Goal: Check status: Check status

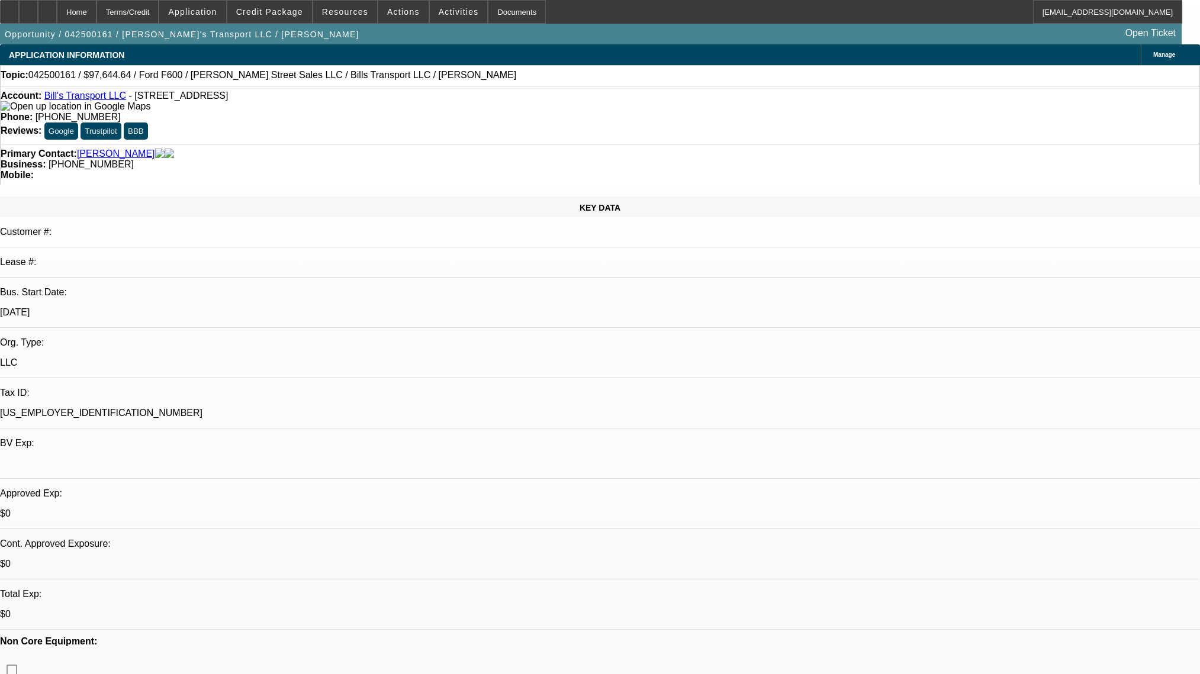
select select "0"
select select "6"
select select "0"
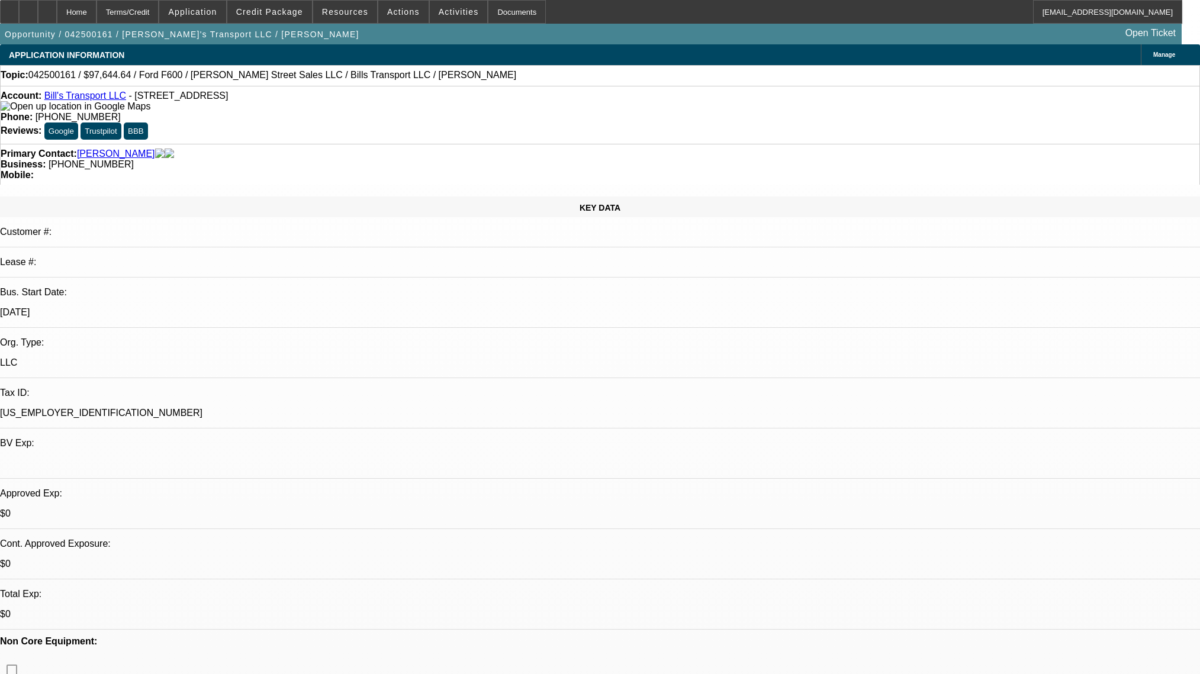
select select "0"
select select "6"
select select "0"
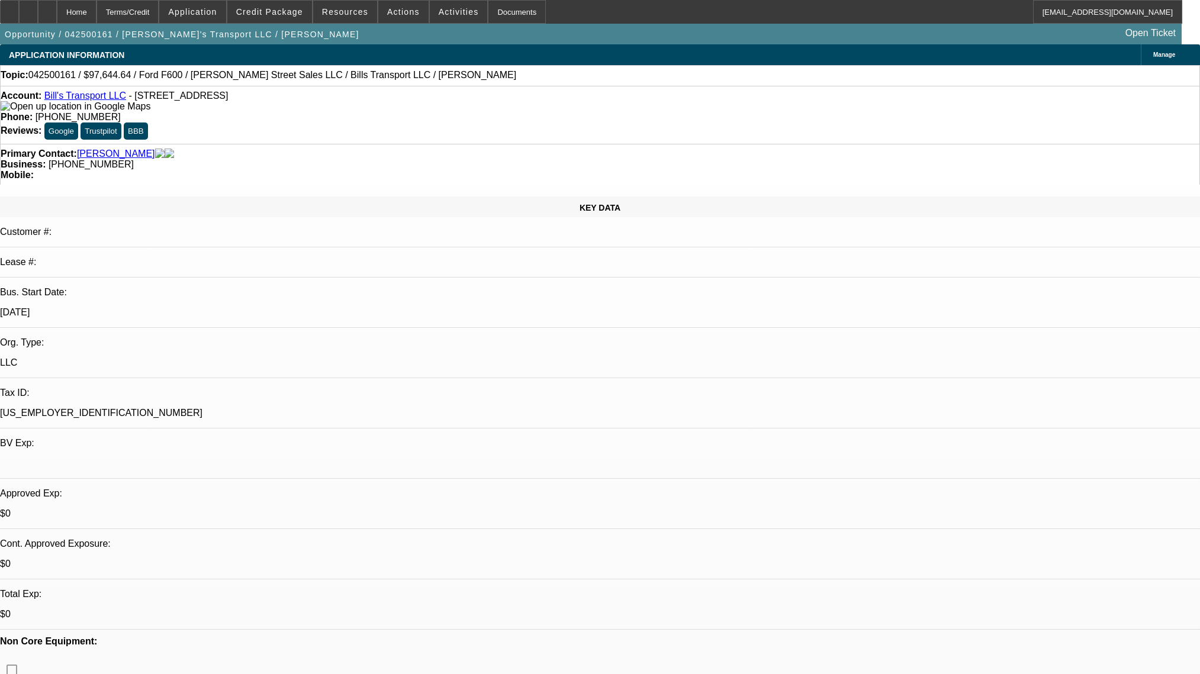
select select "0"
select select "6"
select select "0"
select select "0.1"
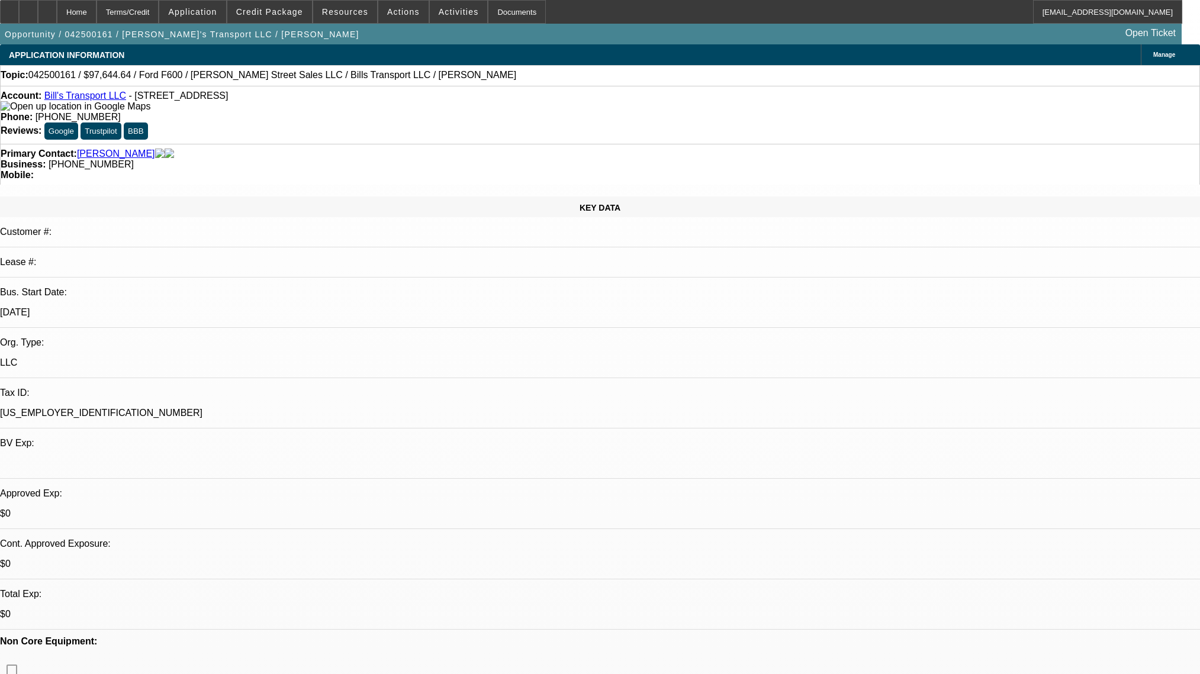
select select "4"
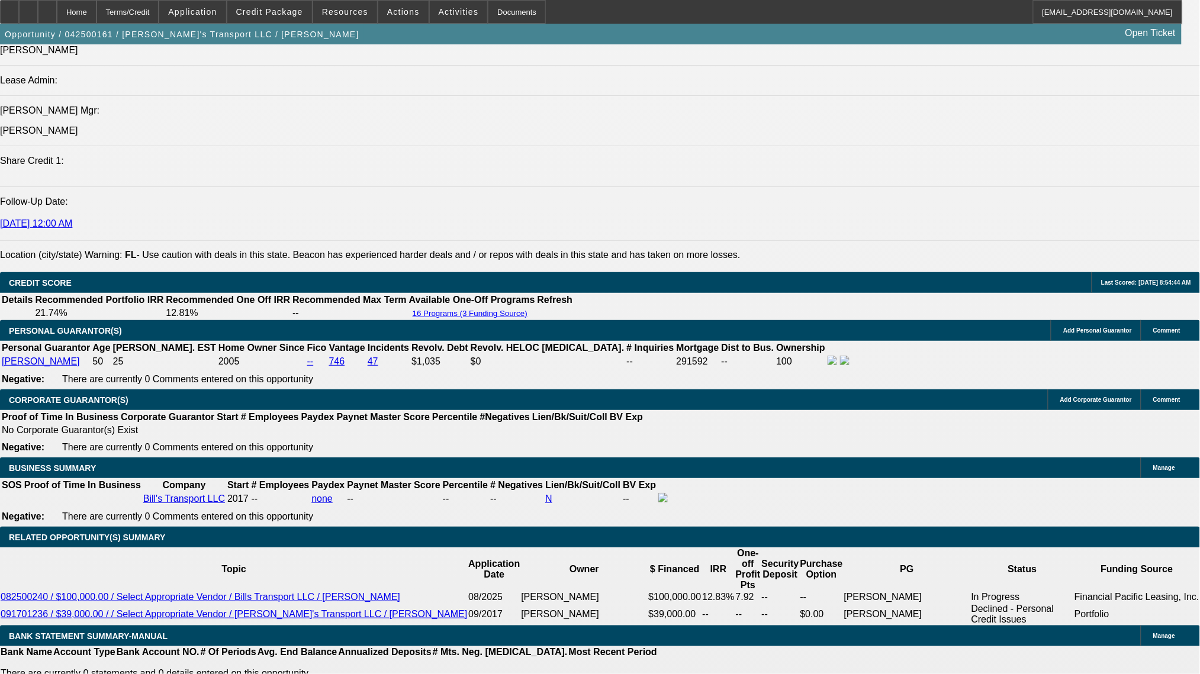
scroll to position [316, 0]
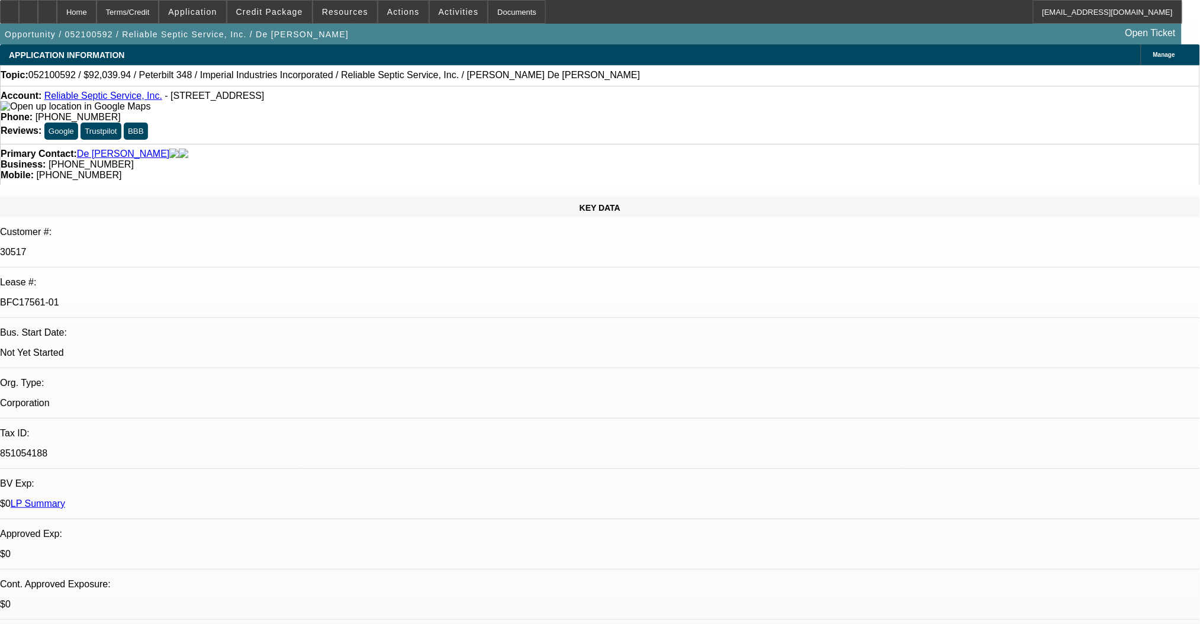
select select "0"
select select "2"
select select "0"
select select "6"
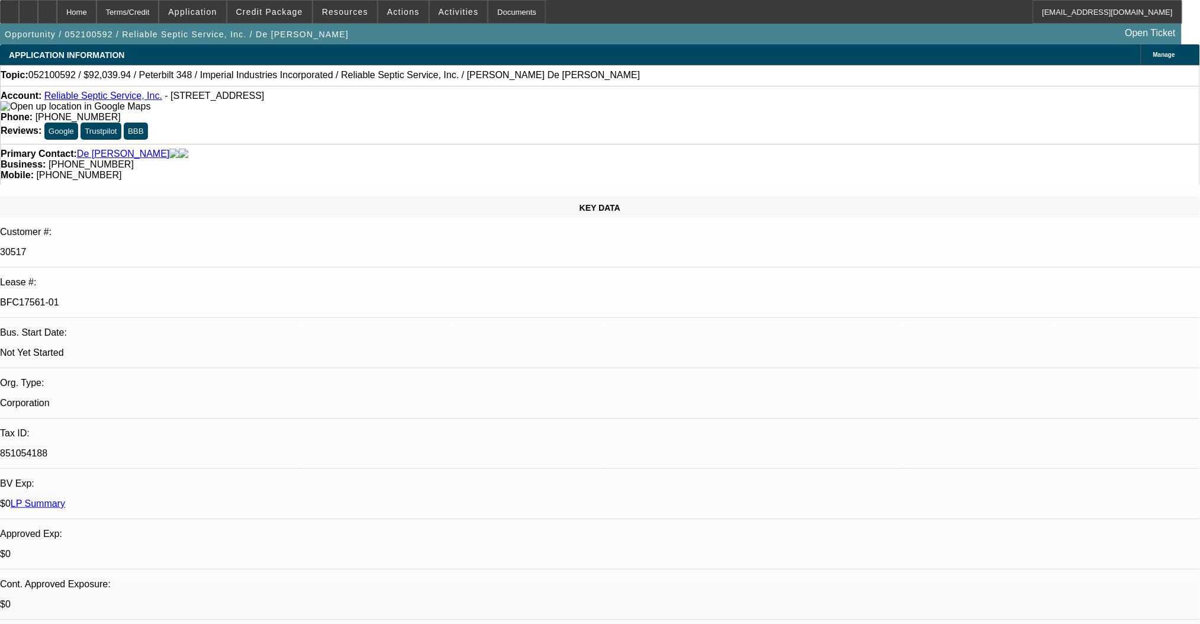
select select "0"
select select "2"
select select "0"
select select "6"
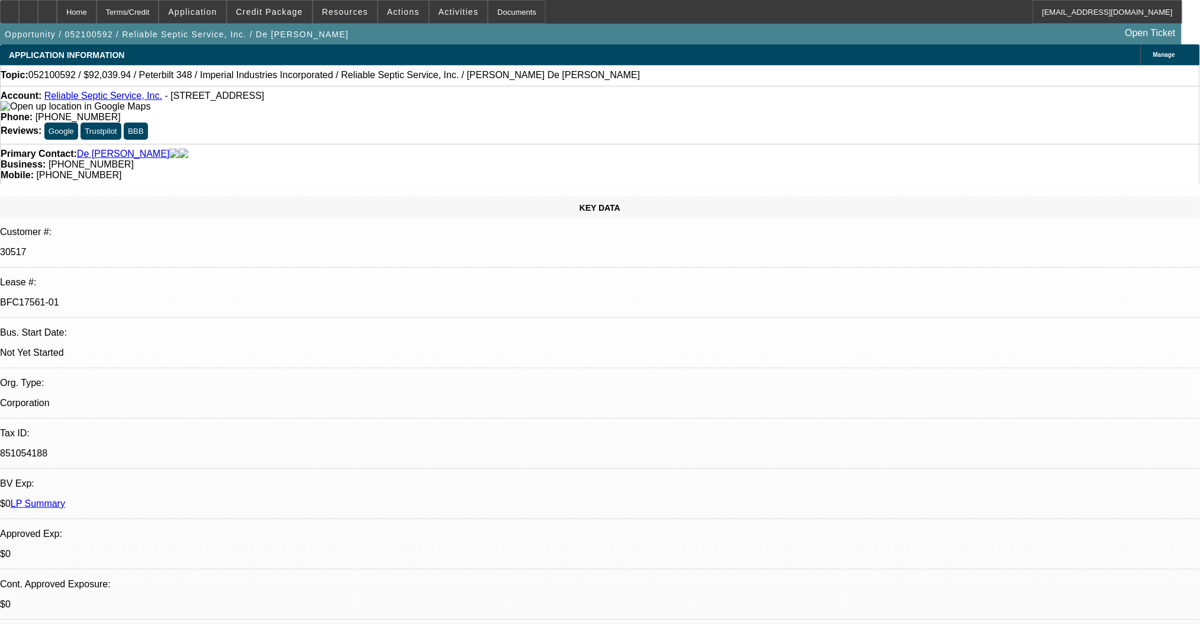
select select "0"
select select "2"
select select "0"
select select "6"
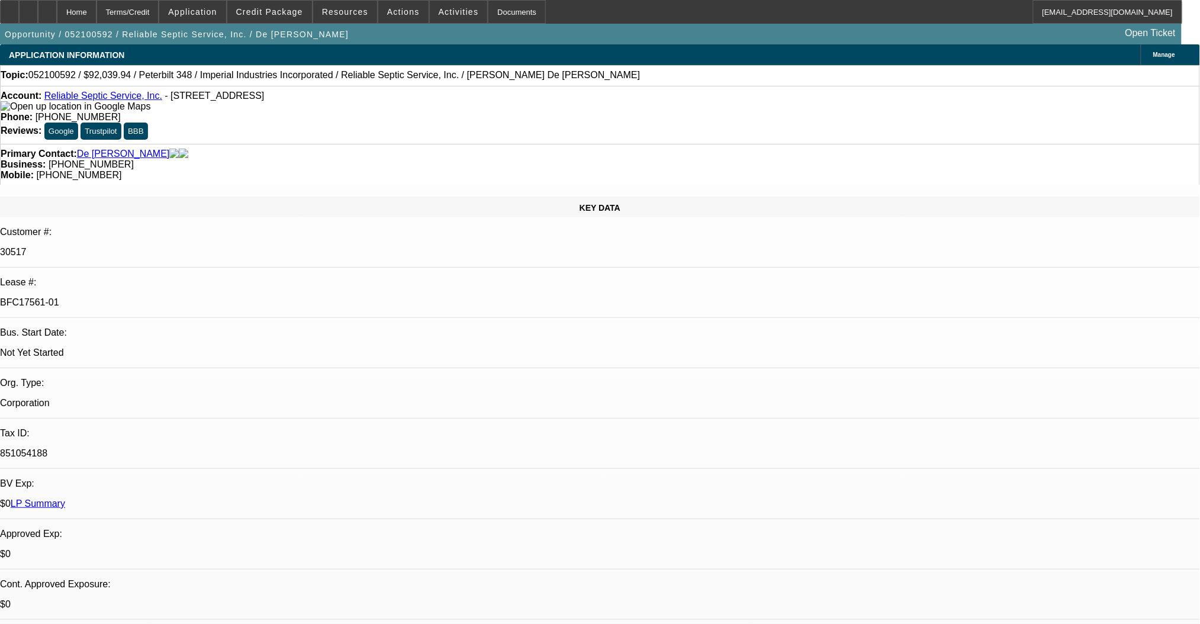
select select "0"
select select "2"
select select "0"
select select "6"
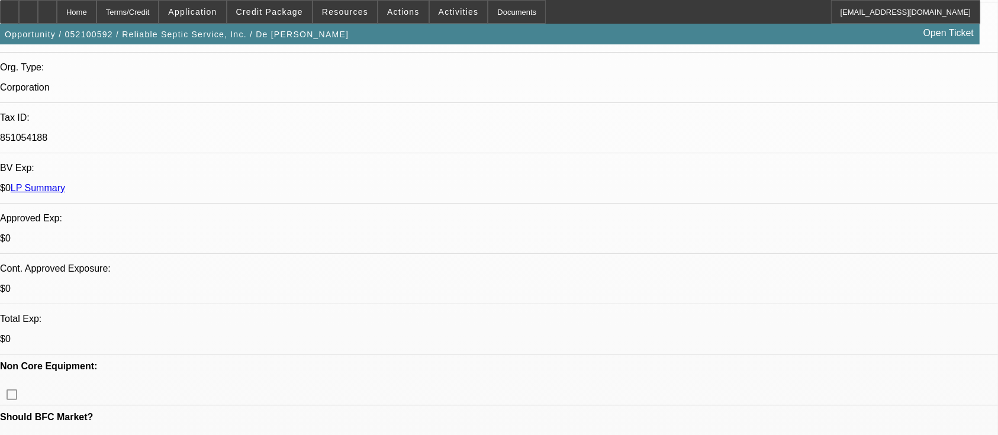
click at [271, 15] on span "Credit Package" at bounding box center [269, 11] width 67 height 9
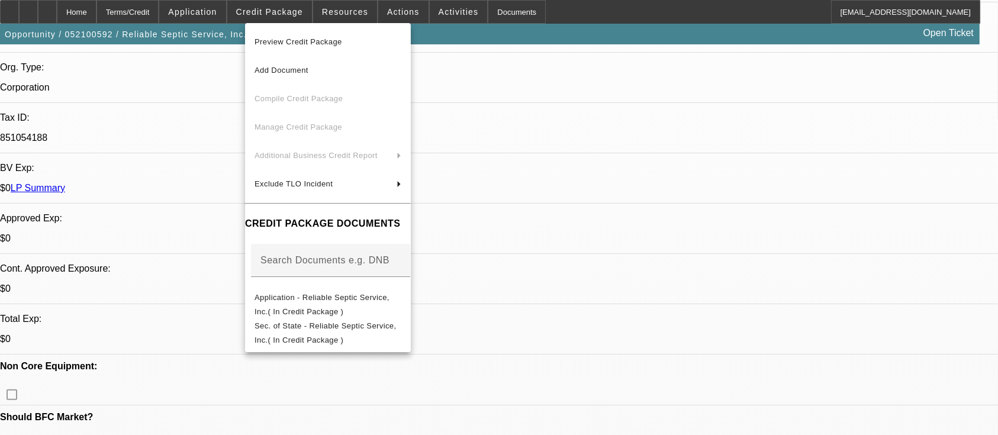
click at [272, 42] on span "Preview Credit Package" at bounding box center [299, 41] width 88 height 9
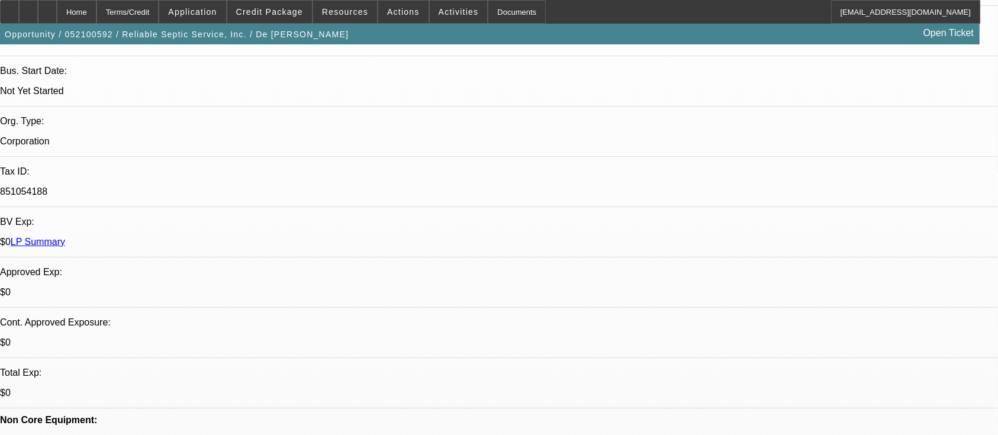
scroll to position [237, 0]
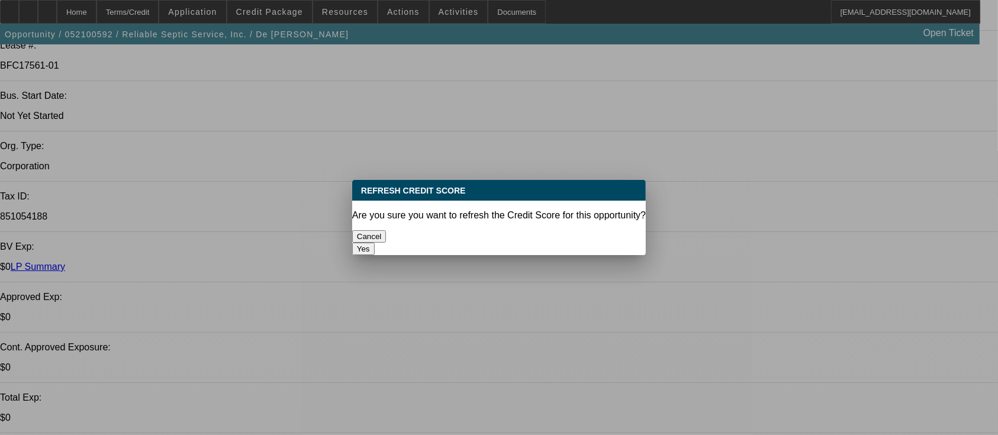
scroll to position [0, 0]
click at [375, 243] on button "Yes" at bounding box center [363, 249] width 23 height 12
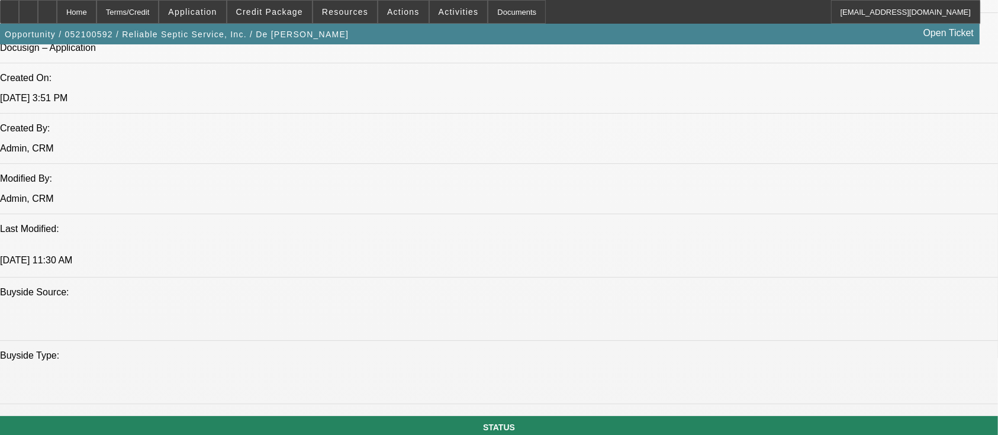
scroll to position [789, 0]
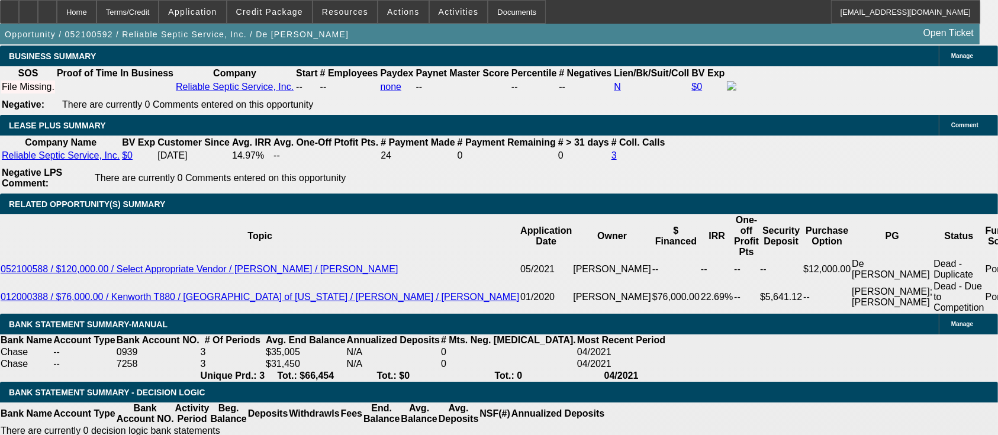
scroll to position [2162, 0]
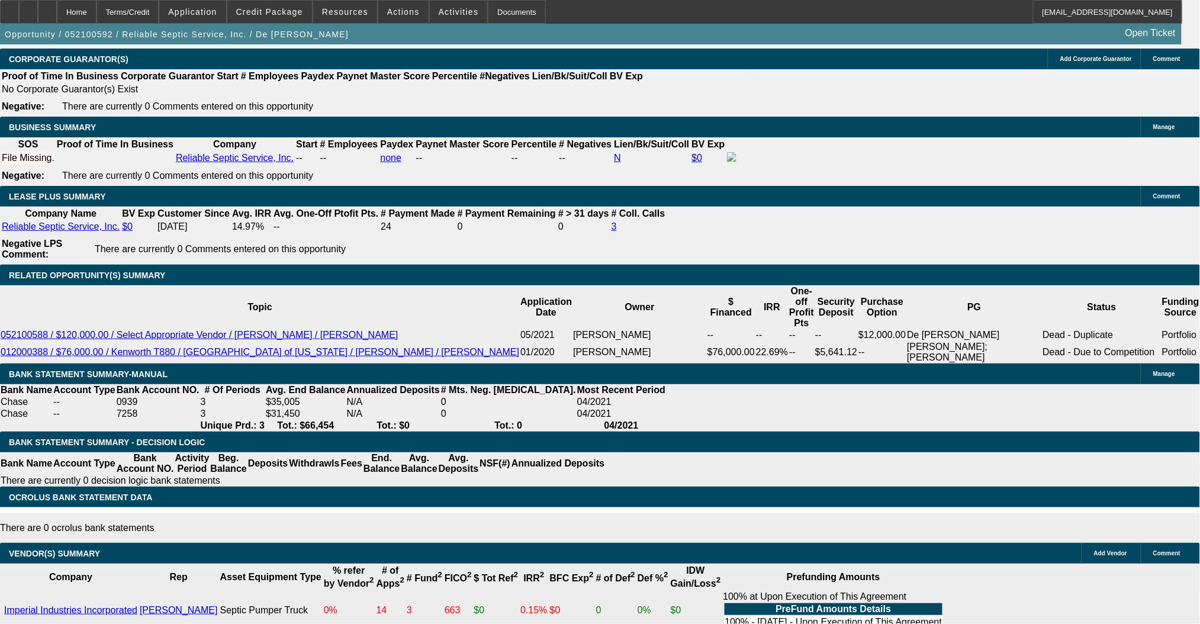
scroll to position [1867, 0]
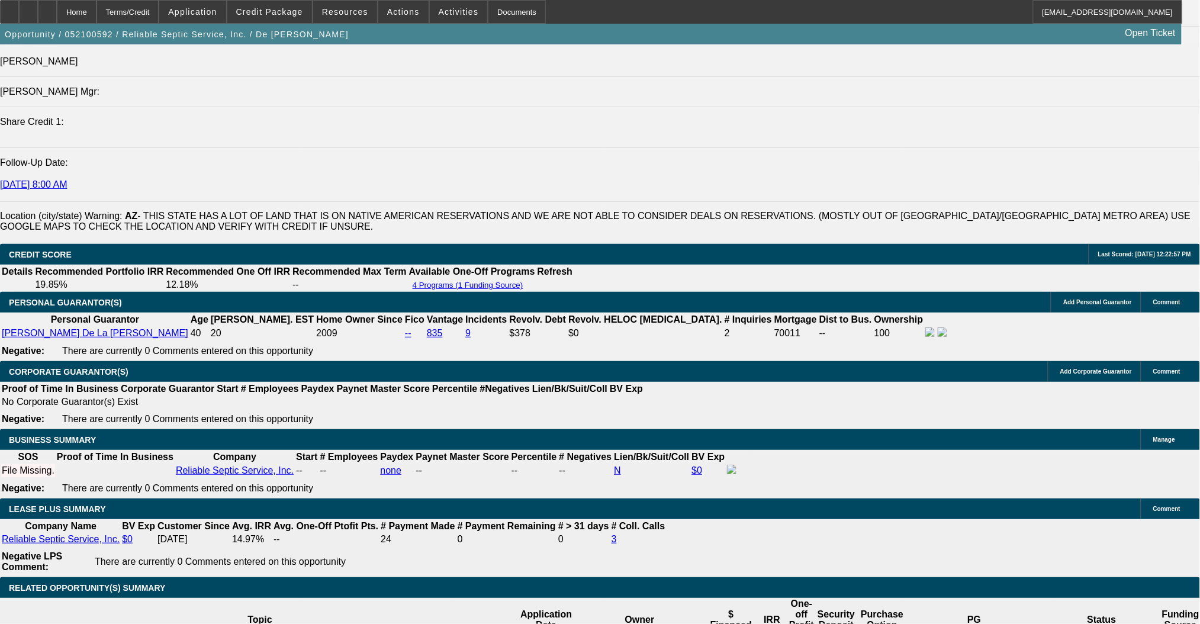
scroll to position [1551, 0]
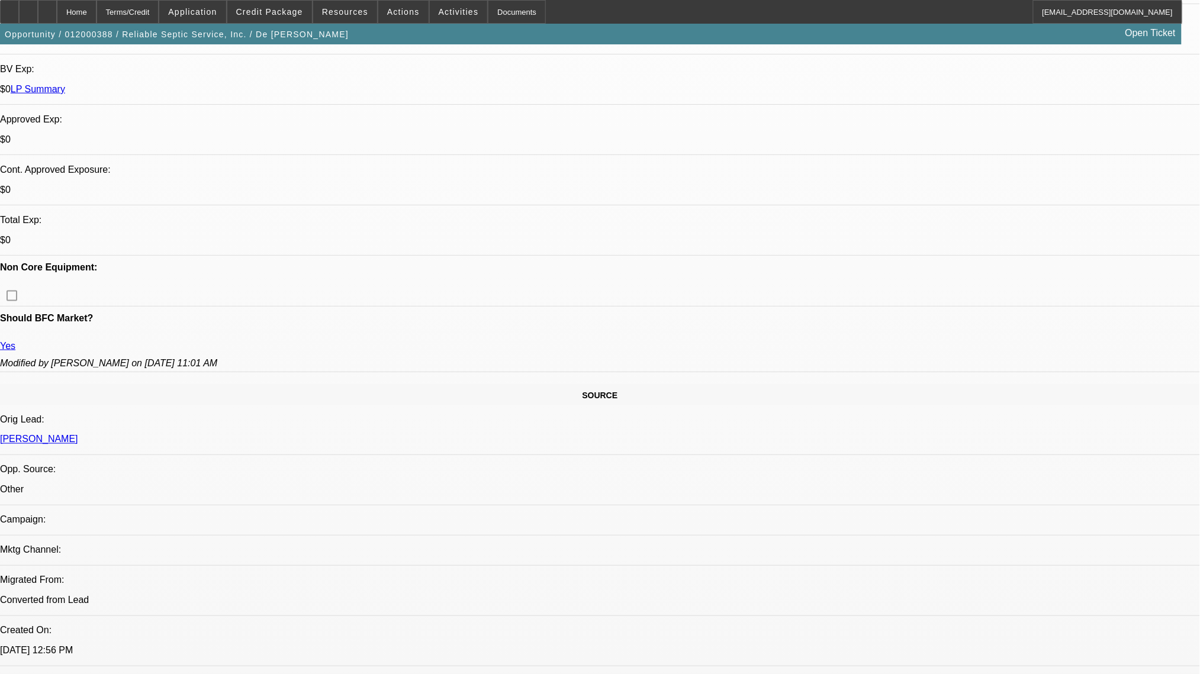
select select "0.2"
select select "2"
select select "0"
select select "6"
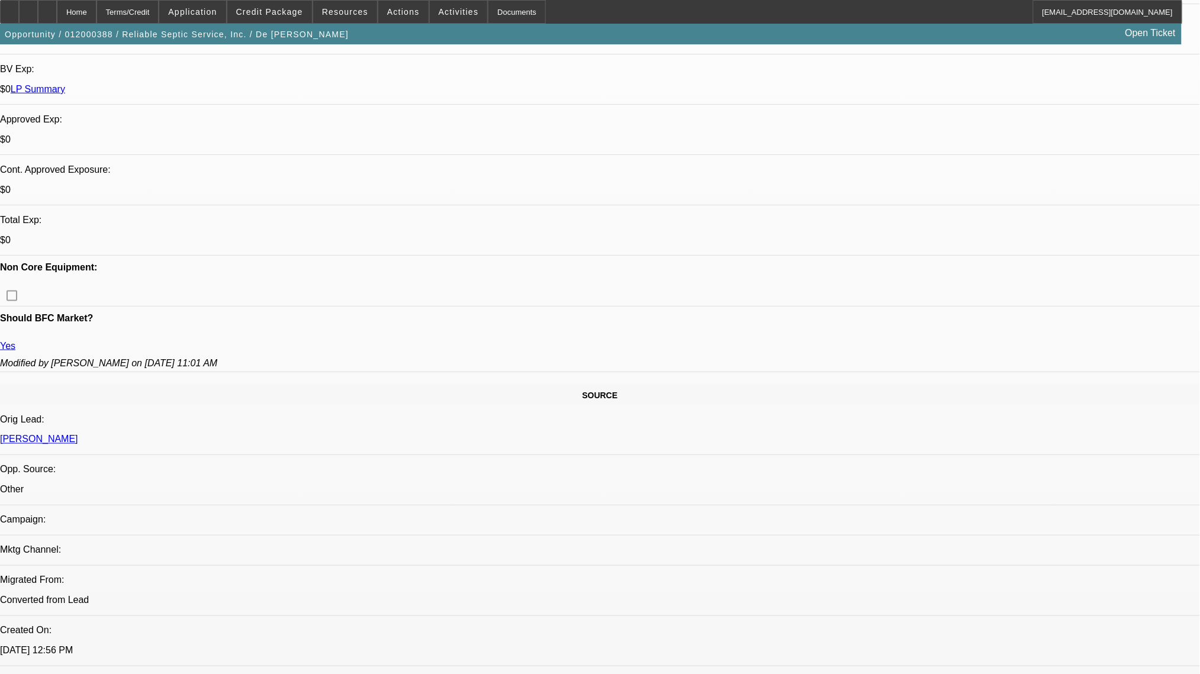
select select "0.2"
select select "2"
select select "0"
select select "6"
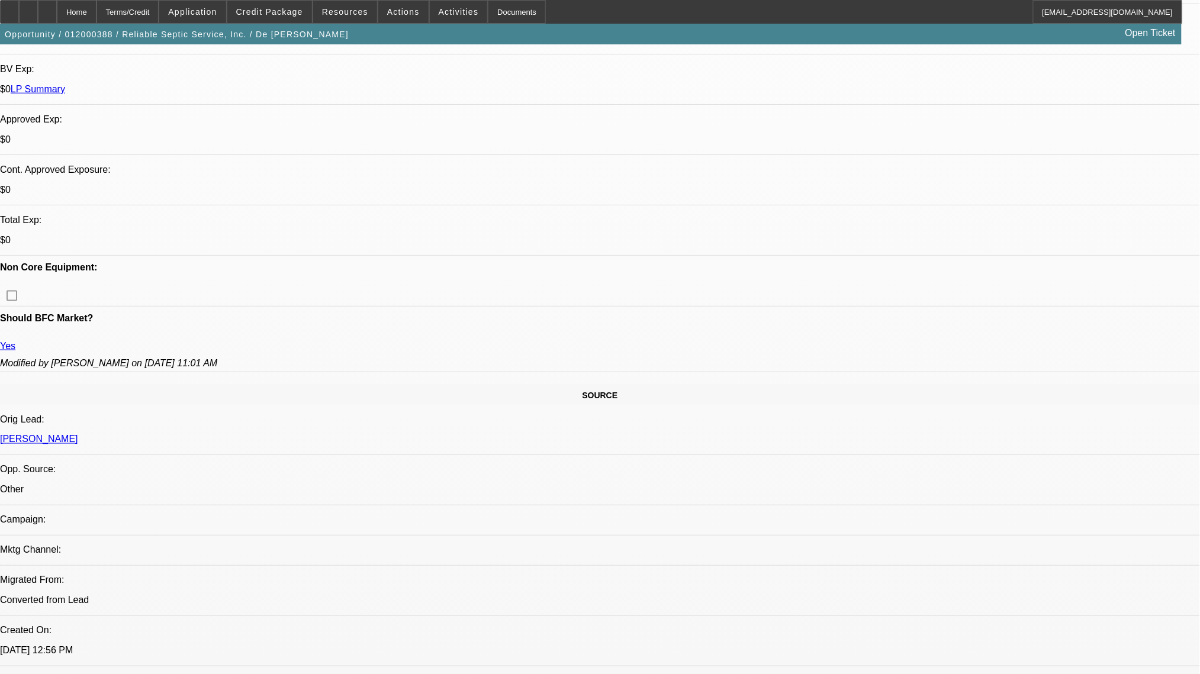
select select "0.2"
select select "2"
select select "0"
select select "6"
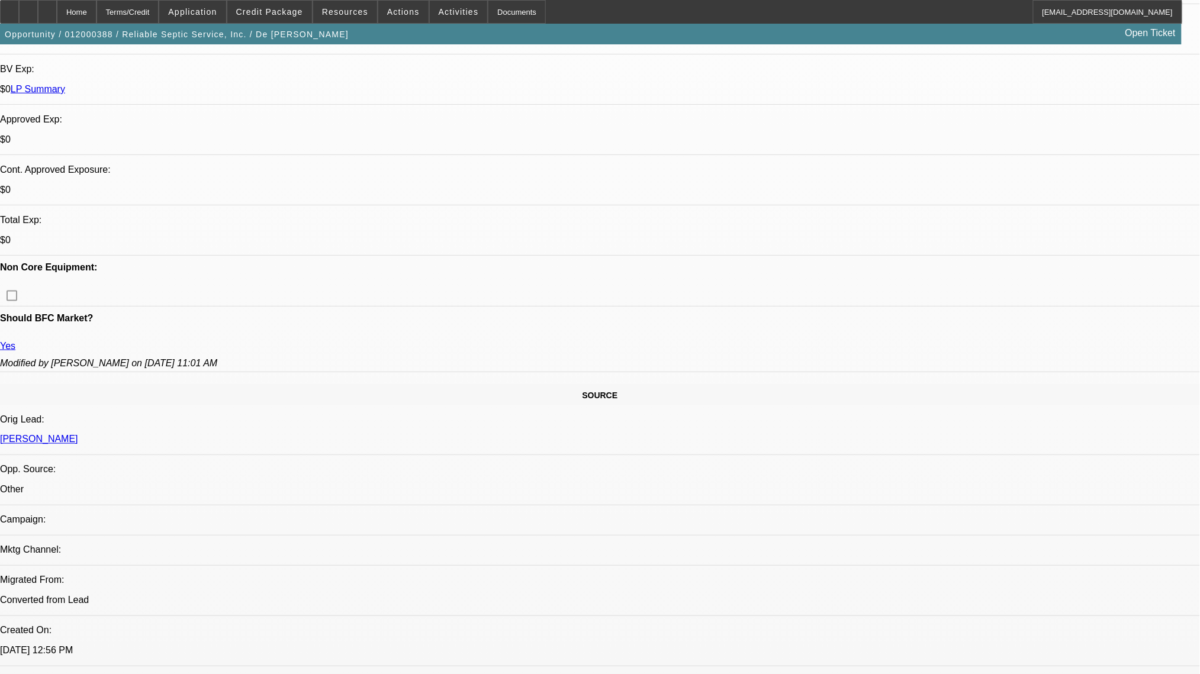
select select "0.2"
select select "2"
select select "0"
select select "6"
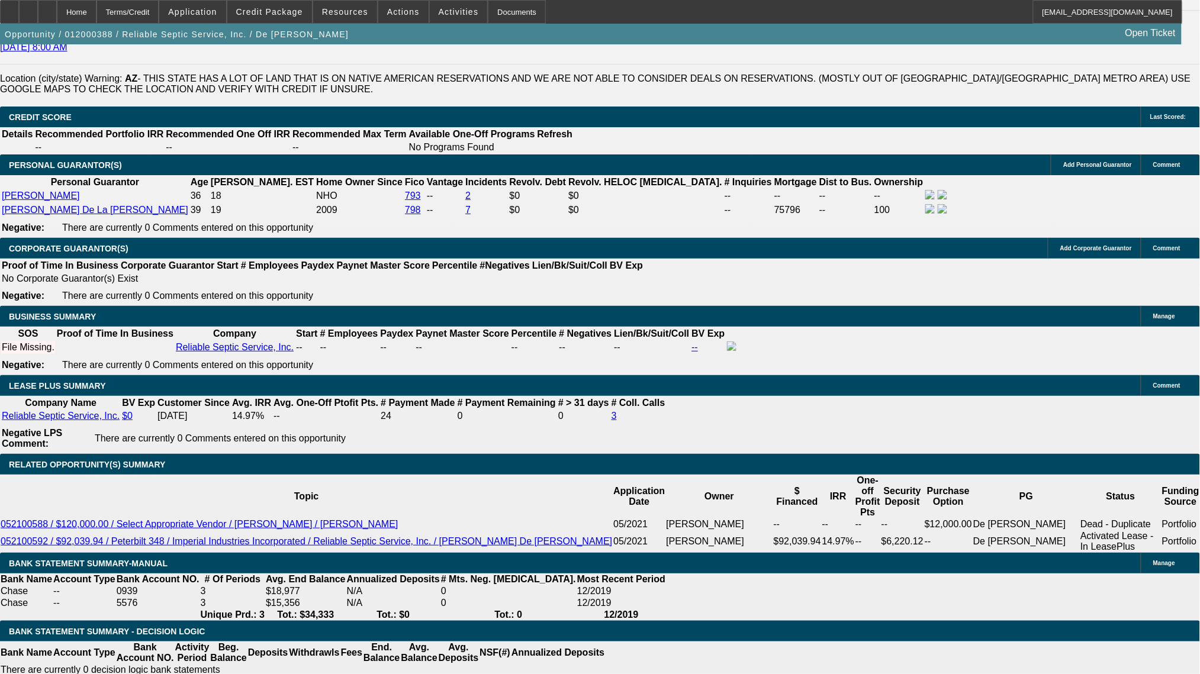
scroll to position [79, 0]
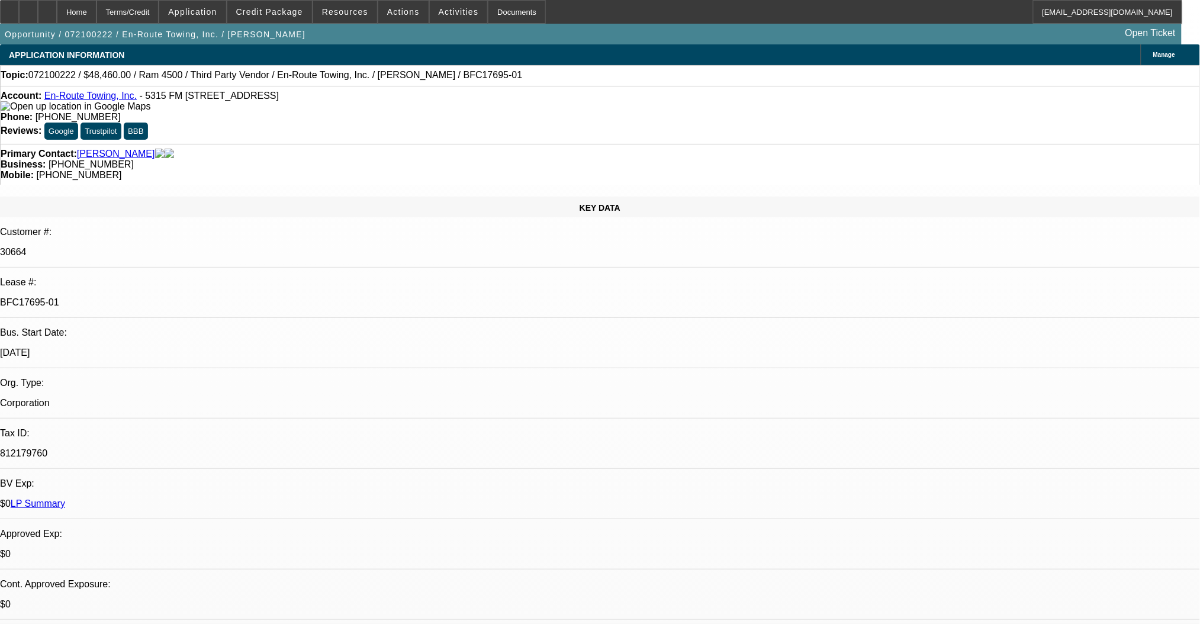
select select "0"
select select "0.1"
select select "4"
select select "0"
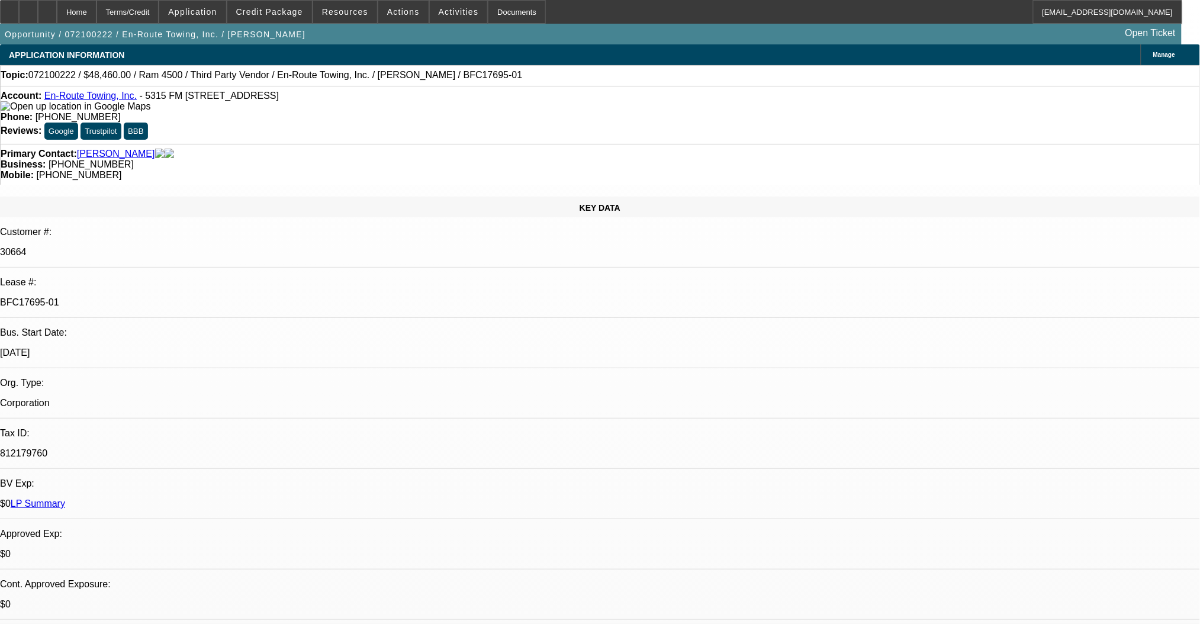
select select "0"
select select "0.1"
select select "4"
select select "0"
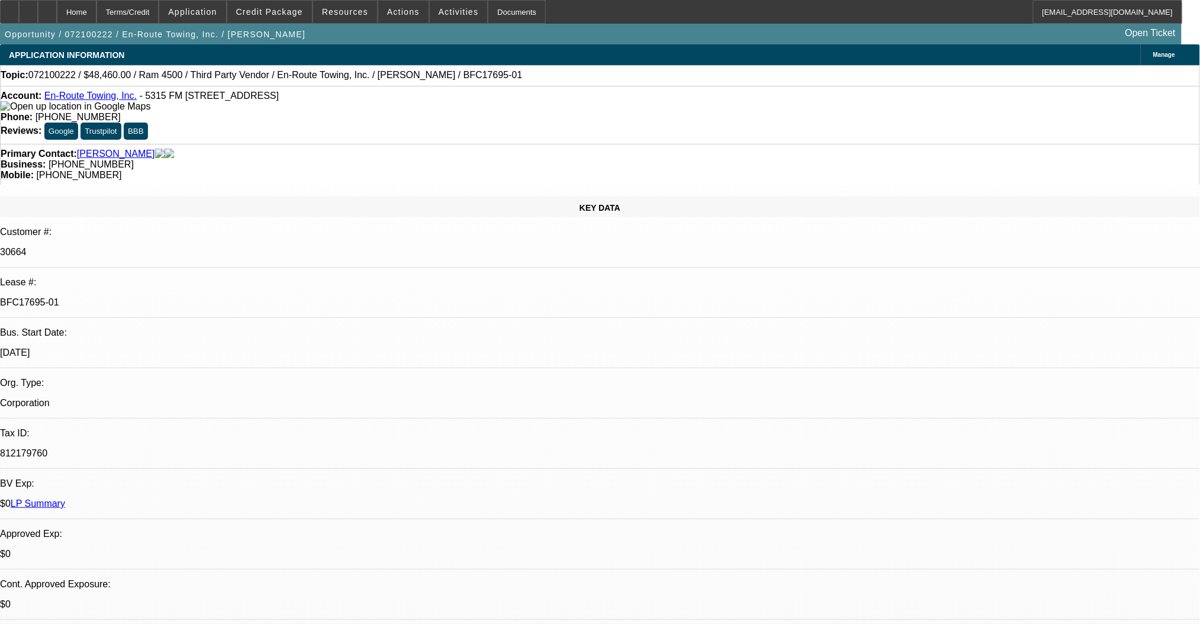
select select "0.1"
select select "4"
select select "0"
select select "0.1"
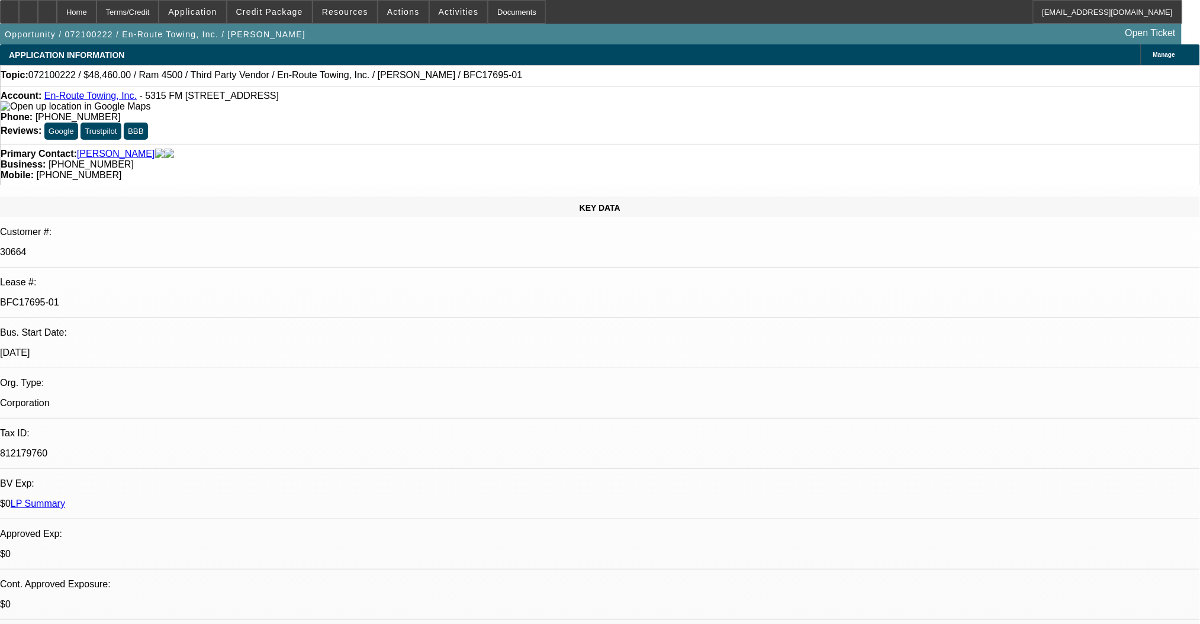
select select "4"
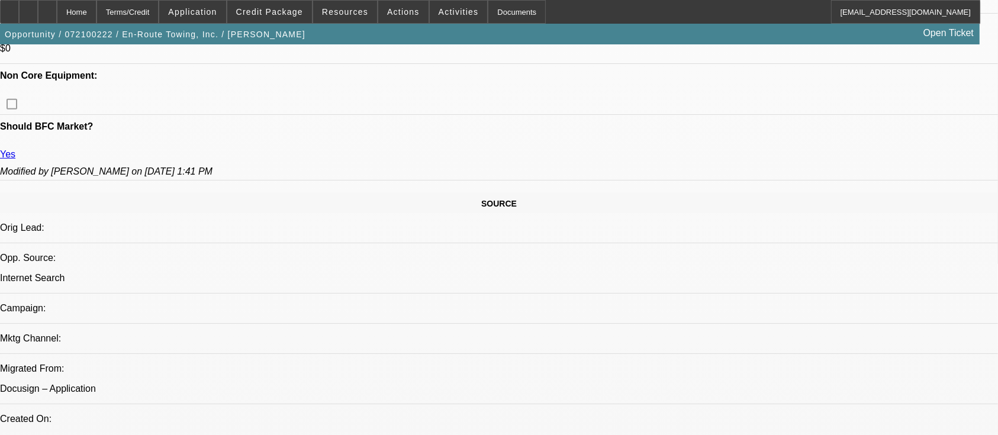
scroll to position [631, 0]
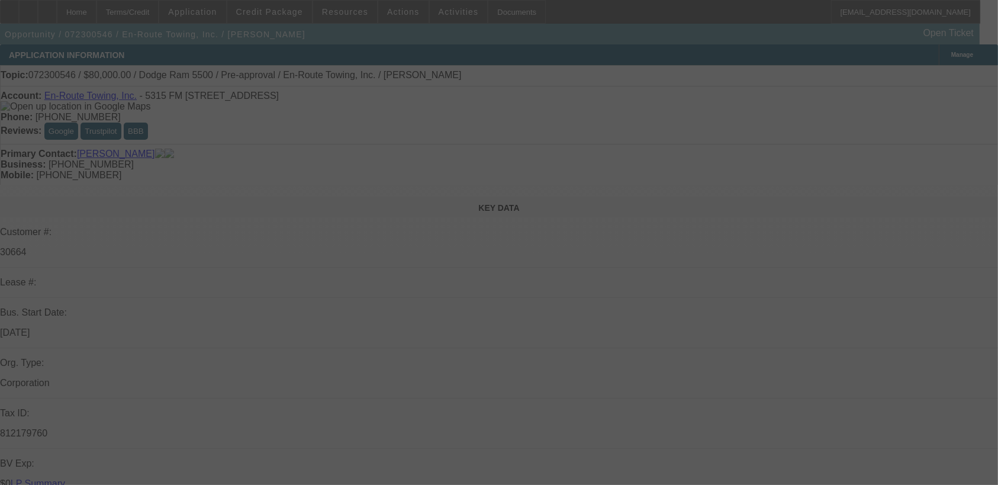
select select "0"
select select "6"
select select "0"
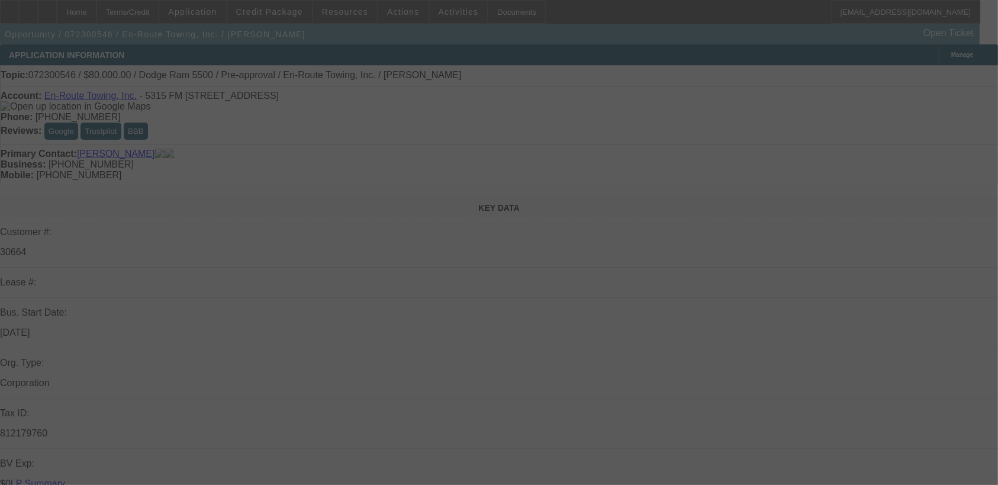
select select "0"
select select "6"
select select "0"
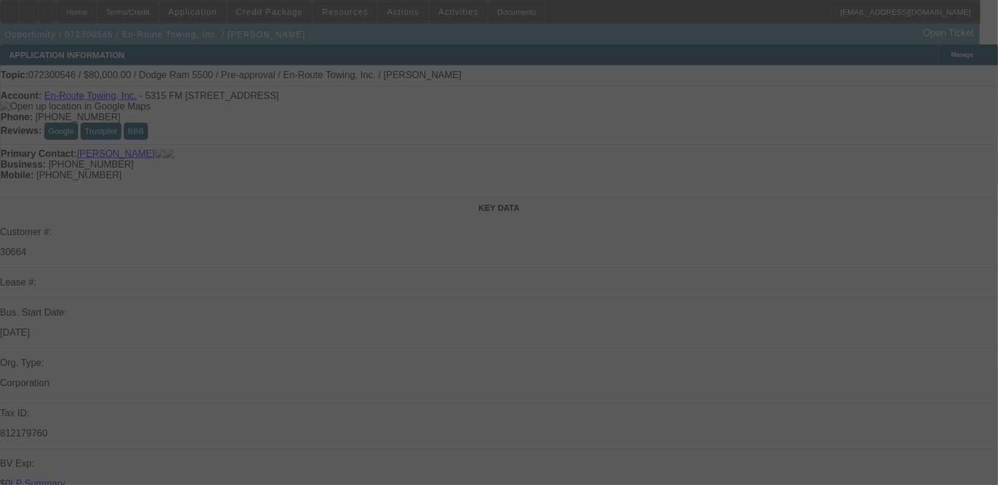
select select "0"
select select "6"
select select "0"
select select "0.1"
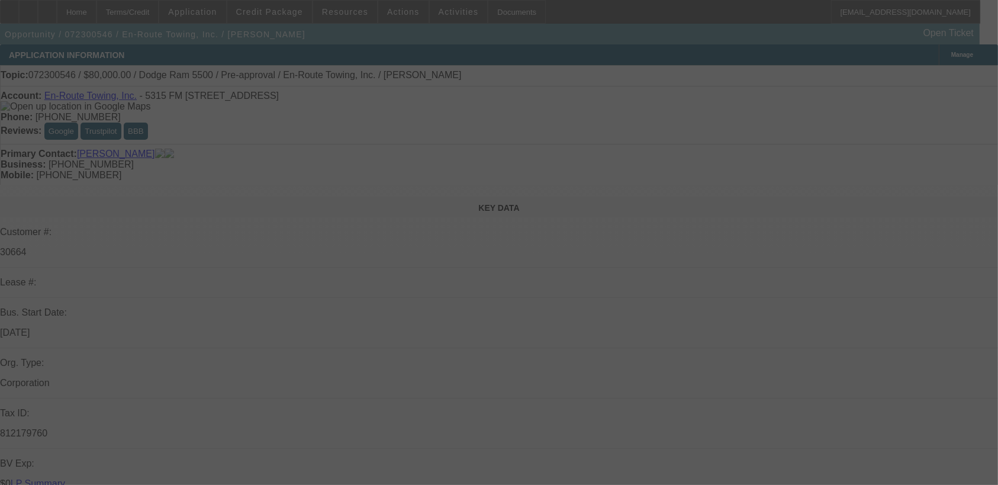
select select "4"
